Goal: Task Accomplishment & Management: Complete application form

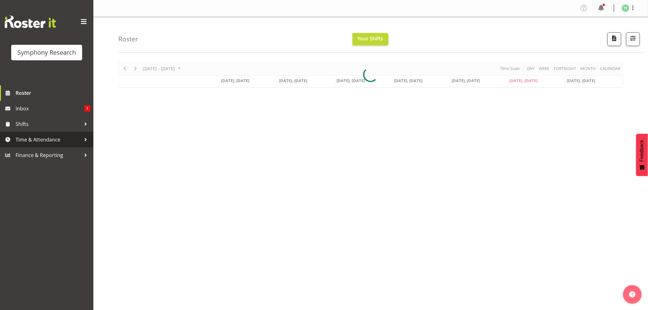
click at [41, 138] on span "Time & Attendance" at bounding box center [48, 139] width 65 height 9
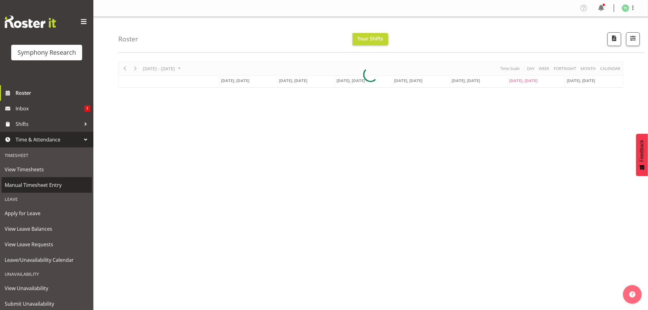
click at [39, 182] on span "Manual Timesheet Entry" at bounding box center [47, 185] width 84 height 9
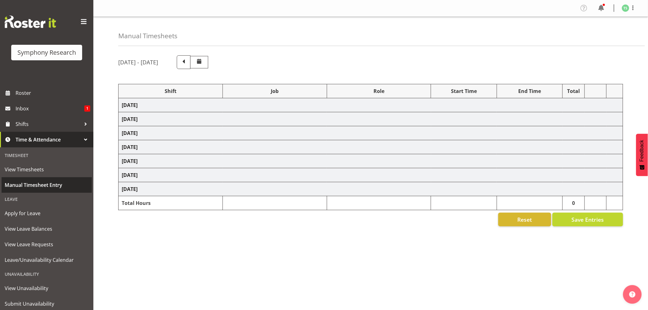
select select "56692"
select select "10499"
select select "47"
select select "26078"
select select "10587"
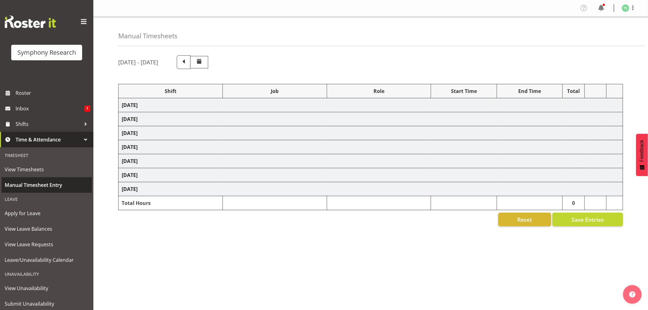
select select "47"
select select "48116"
select select "10242"
select select "47"
select select "48116"
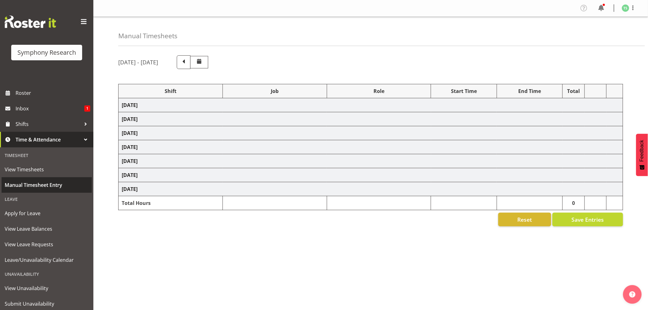
select select "10499"
select select "47"
select select "26078"
select select "10587"
select select "47"
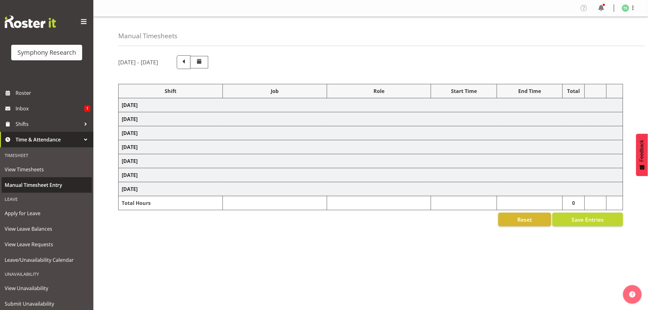
select select "26078"
select select "10587"
select select "47"
select select "48116"
select select "10587"
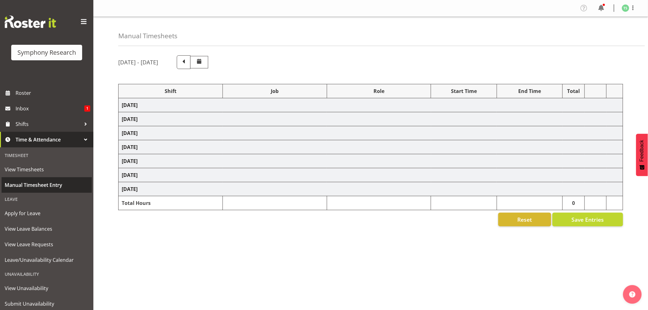
select select "47"
select select "56692"
select select "10499"
select select "47"
select select "26078"
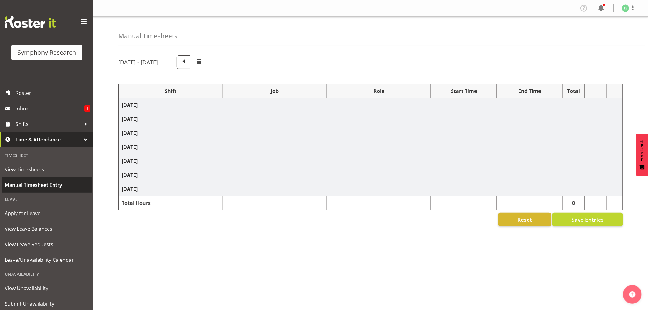
select select "10527"
select select "47"
select select "26078"
select select "10587"
select select "47"
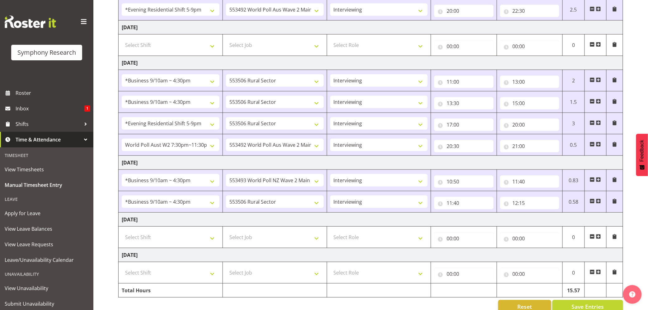
scroll to position [209, 0]
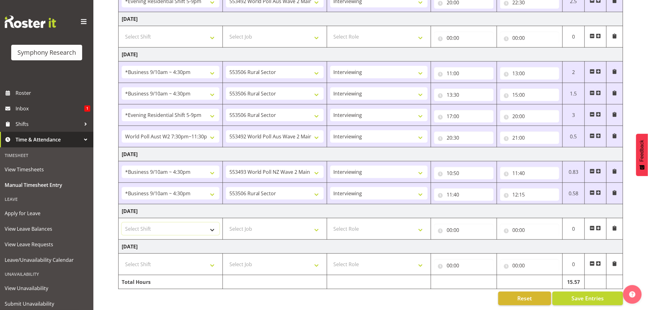
click at [214, 226] on select "Select Shift !!Weekend Residential (Roster IT Shift Label) *Business 9/10am ~ 4…" at bounding box center [171, 229] width 98 height 12
select select "17154"
click at [122, 223] on select "Select Shift !!Weekend Residential (Roster IT Shift Label) *Business 9/10am ~ 4…" at bounding box center [171, 229] width 98 height 12
click at [318, 223] on select "Select Job 550060 IF Admin 553492 World Poll Aus Wave 2 Main 2025 553493 World …" at bounding box center [275, 229] width 98 height 12
select select "10499"
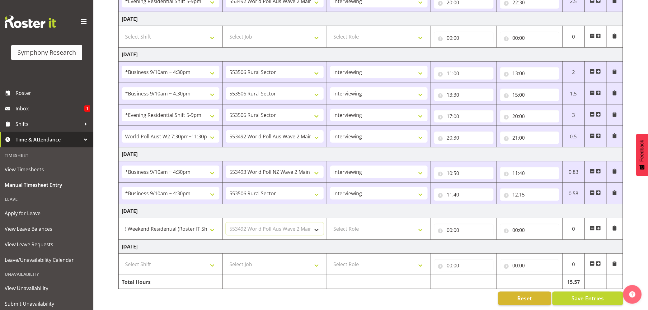
click at [226, 223] on select "Select Job 550060 IF Admin 553492 World Poll Aus Wave 2 Main 2025 553493 World …" at bounding box center [275, 229] width 98 height 12
click at [419, 223] on select "Select Role Briefing Interviewing" at bounding box center [379, 229] width 98 height 12
select select "47"
click at [330, 223] on select "Select Role Briefing Interviewing" at bounding box center [379, 229] width 98 height 12
click at [451, 224] on input "00:00" at bounding box center [463, 230] width 59 height 12
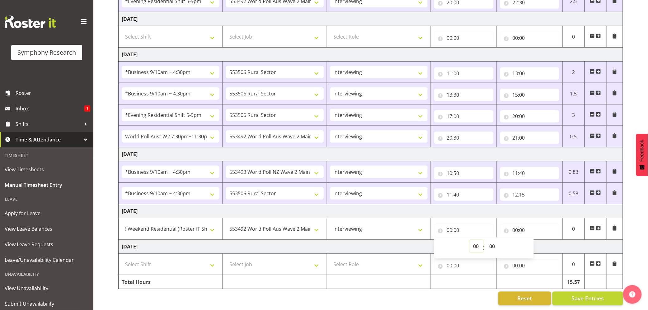
click at [476, 240] on select "00 01 02 03 04 05 06 07 08 09 10 11 12 13 14 15 16 17 18 19 20 21 22 23" at bounding box center [477, 246] width 14 height 12
select select "17"
click at [470, 240] on select "00 01 02 03 04 05 06 07 08 09 10 11 12 13 14 15 16 17 18 19 20 21 22 23" at bounding box center [477, 246] width 14 height 12
type input "17:00"
click at [491, 243] on select "00 01 02 03 04 05 06 07 08 09 10 11 12 13 14 15 16 17 18 19 20 21 22 23 24 25 2…" at bounding box center [493, 246] width 14 height 12
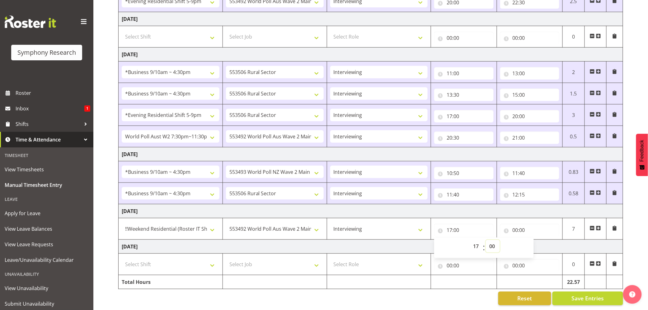
select select "30"
click at [486, 240] on select "00 01 02 03 04 05 06 07 08 09 10 11 12 13 14 15 16 17 18 19 20 21 22 23 24 25 2…" at bounding box center [493, 246] width 14 height 12
type input "17:30"
click at [515, 226] on input "00:00" at bounding box center [529, 230] width 59 height 12
click at [542, 240] on select "00 01 02 03 04 05 06 07 08 09 10 11 12 13 14 15 16 17 18 19 20 21 22 23" at bounding box center [543, 246] width 14 height 12
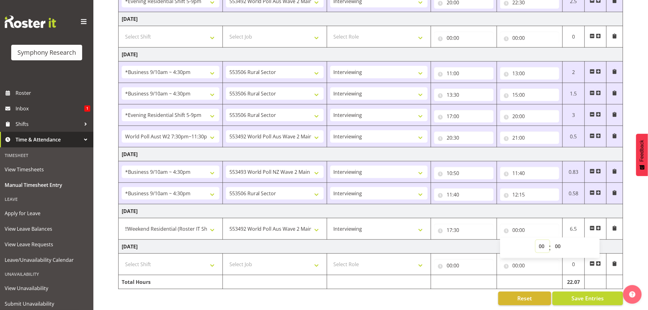
select select "19"
click at [536, 240] on select "00 01 02 03 04 05 06 07 08 09 10 11 12 13 14 15 16 17 18 19 20 21 22 23" at bounding box center [543, 246] width 14 height 12
type input "19:00"
click at [580, 295] on span "Save Entries" at bounding box center [587, 299] width 32 height 8
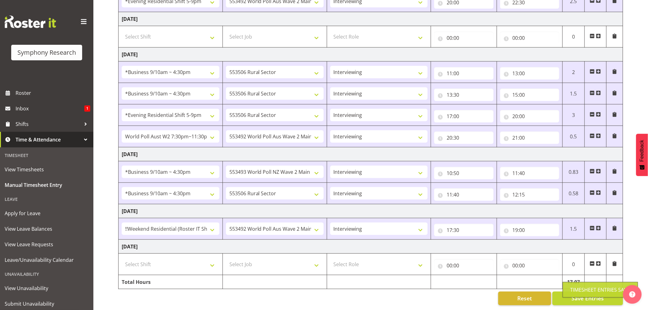
click at [580, 290] on div "Timesheet Entries Save" at bounding box center [601, 289] width 60 height 7
click at [590, 292] on button "Save Entries" at bounding box center [587, 299] width 71 height 14
click at [526, 224] on input "19:00" at bounding box center [529, 230] width 59 height 12
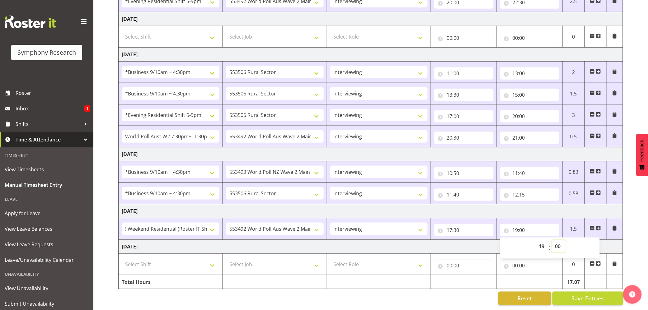
click at [553, 240] on select "00 01 02 03 04 05 06 07 08 09 10 11 12 13 14 15 16 17 18 19 20 21 22 23 24 25 2…" at bounding box center [559, 246] width 14 height 12
select select "10"
click at [552, 240] on select "00 01 02 03 04 05 06 07 08 09 10 11 12 13 14 15 16 17 18 19 20 21 22 23 24 25 2…" at bounding box center [559, 246] width 14 height 12
type input "19:10"
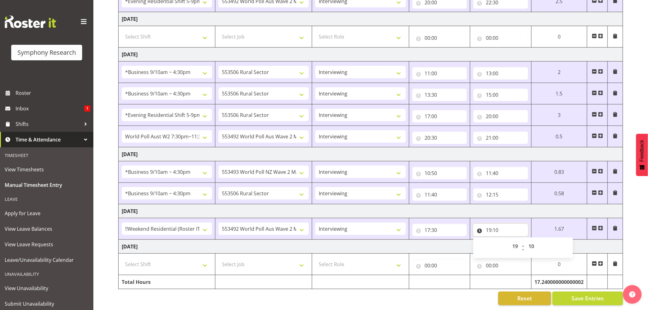
click at [496, 224] on input "19:10" at bounding box center [500, 230] width 55 height 12
click at [497, 224] on input "19:10" at bounding box center [500, 230] width 55 height 12
click at [532, 240] on select "00 01 02 03 04 05 06 07 08 09 10 11 12 13 14 15 16 17 18 19 20 21 22 23 24 25 2…" at bounding box center [532, 246] width 14 height 12
select select "0"
click at [539, 240] on select "00 01 02 03 04 05 06 07 08 09 10 11 12 13 14 15 16 17 18 19 20 21 22 23 24 25 2…" at bounding box center [532, 246] width 14 height 12
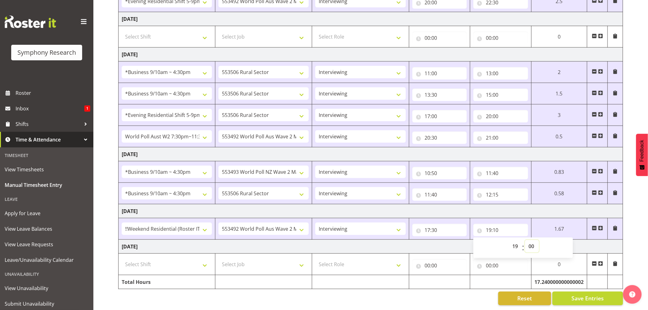
type input "19:00"
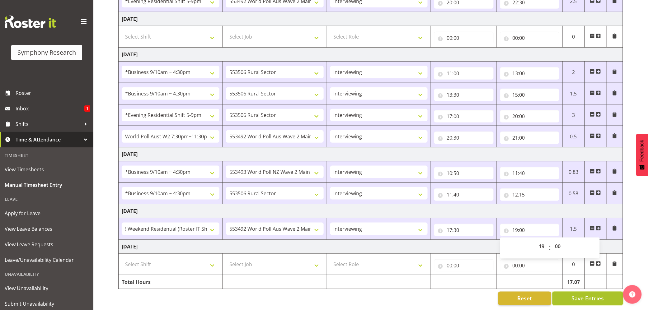
click at [579, 295] on span "Save Entries" at bounding box center [587, 299] width 32 height 8
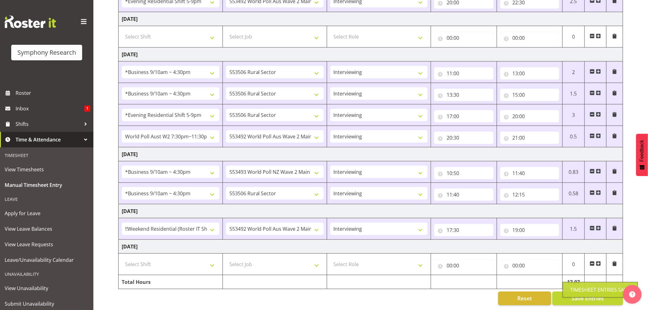
click at [578, 292] on div "Timesheet Entries Save" at bounding box center [601, 289] width 60 height 7
click at [578, 291] on div "Timesheet Entries Save" at bounding box center [601, 289] width 60 height 7
click at [578, 295] on span "Save Entries" at bounding box center [587, 299] width 32 height 8
click at [578, 291] on div "Timesheet Entries Save" at bounding box center [601, 289] width 60 height 7
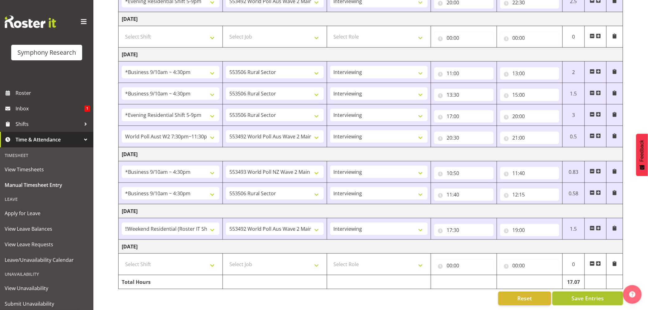
click at [583, 292] on button "Save Entries" at bounding box center [587, 299] width 71 height 14
click at [586, 292] on button "Save Entries" at bounding box center [587, 299] width 71 height 14
click at [586, 295] on span "Save Entries" at bounding box center [587, 299] width 32 height 8
click at [582, 295] on span "Save Entries" at bounding box center [587, 299] width 32 height 8
click at [578, 295] on div "Timesheet Entries Save" at bounding box center [600, 290] width 75 height 16
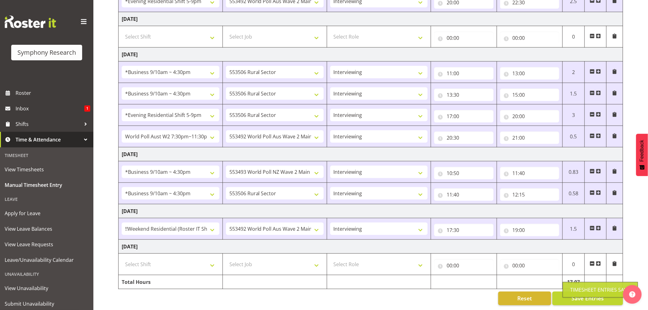
drag, startPoint x: 577, startPoint y: 294, endPoint x: 549, endPoint y: 282, distance: 30.7
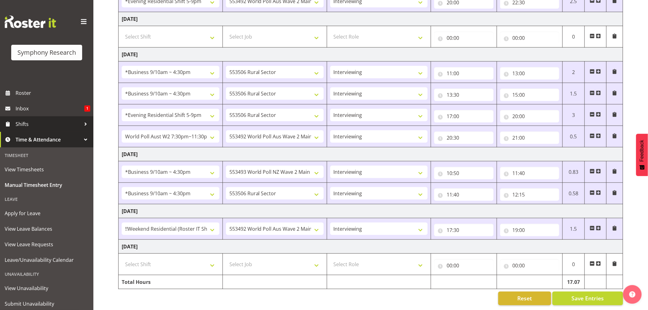
click at [21, 124] on span "Shifts" at bounding box center [48, 124] width 65 height 9
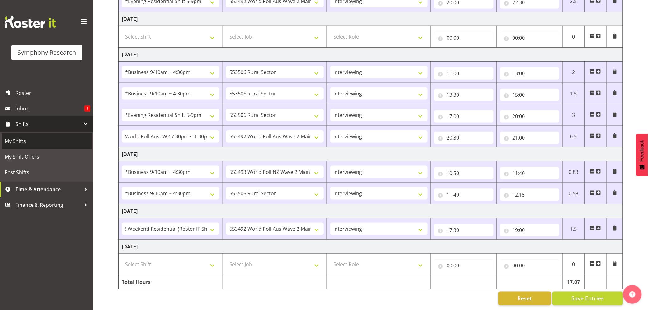
click at [17, 142] on span "My Shifts" at bounding box center [47, 141] width 84 height 9
